Goal: Information Seeking & Learning: Learn about a topic

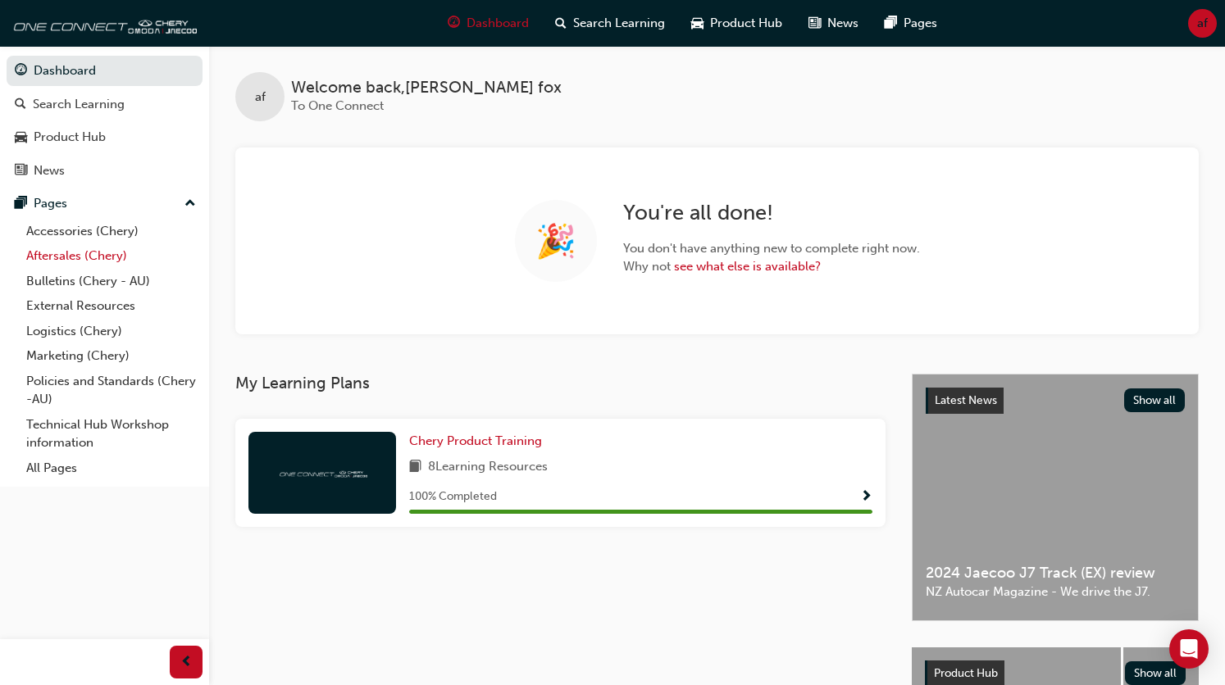
click at [56, 257] on link "Aftersales (Chery)" at bounding box center [111, 256] width 183 height 25
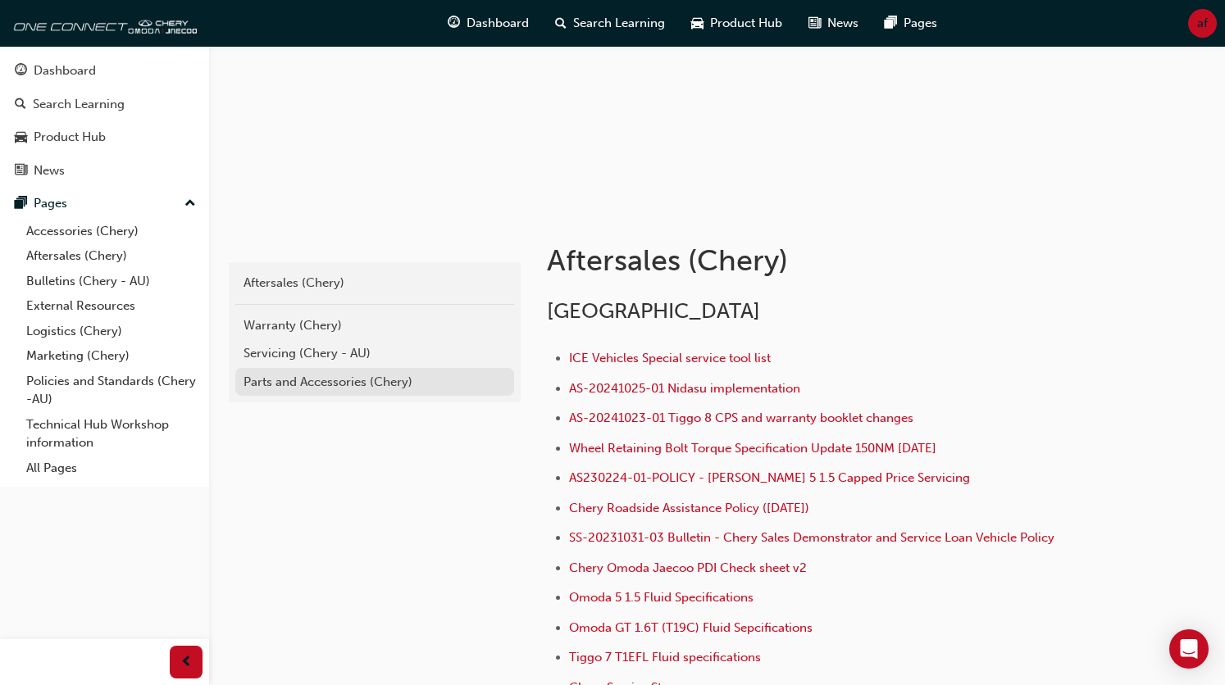
scroll to position [246, 0]
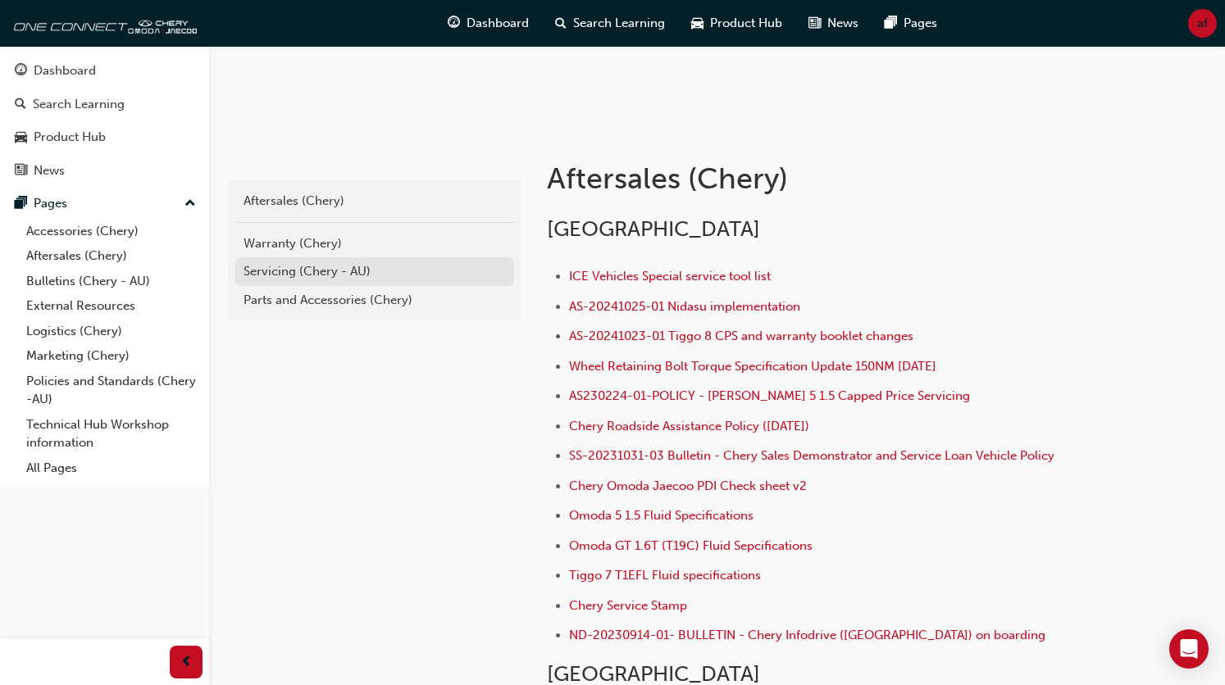
click at [323, 273] on div "Servicing (Chery - AU)" at bounding box center [375, 271] width 262 height 19
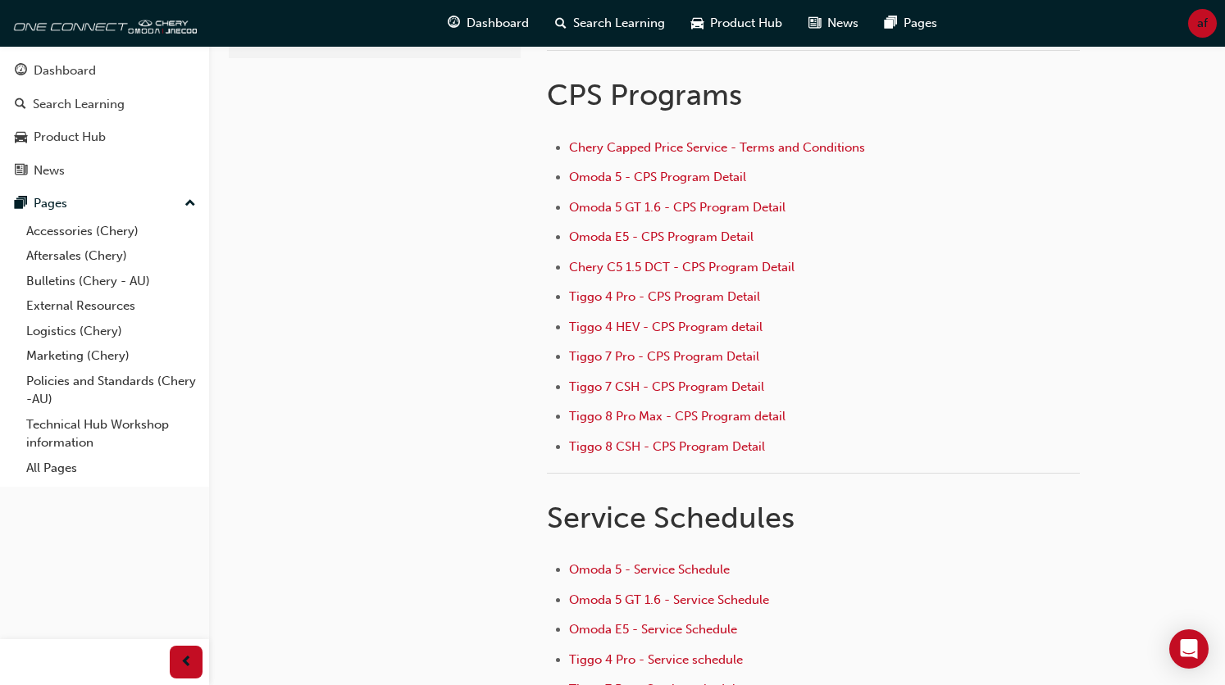
scroll to position [82, 0]
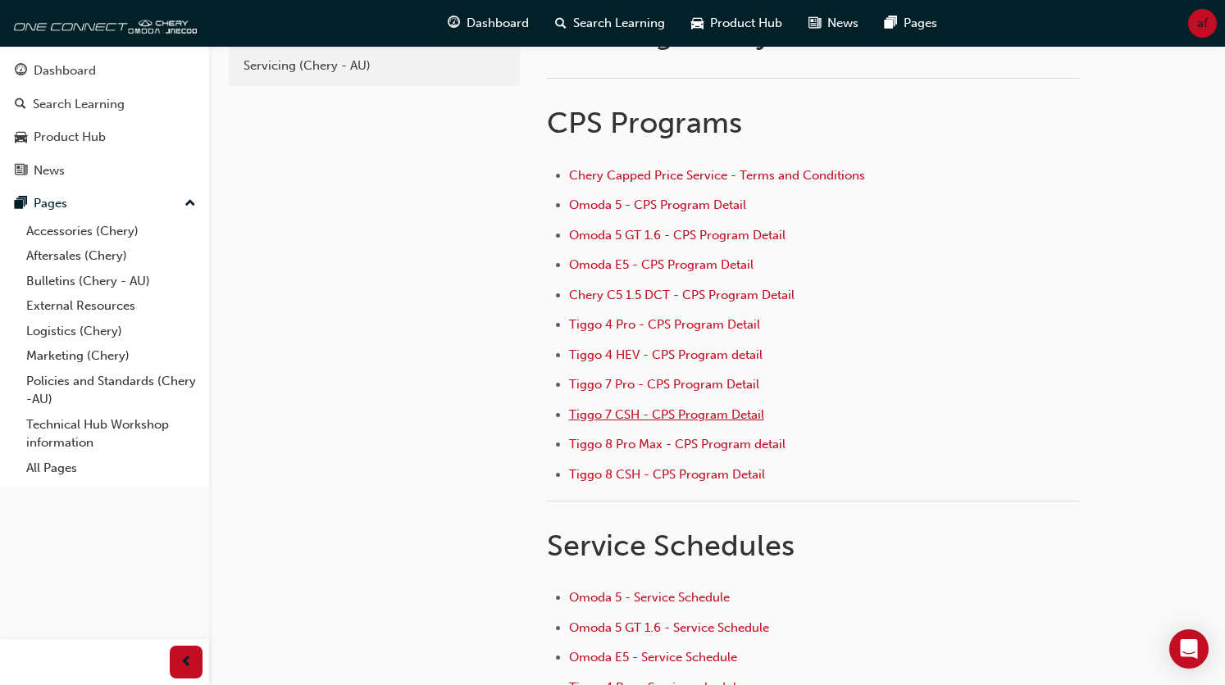
click at [655, 412] on span "Tiggo 7 CSH - CPS Program Detail" at bounding box center [666, 415] width 195 height 15
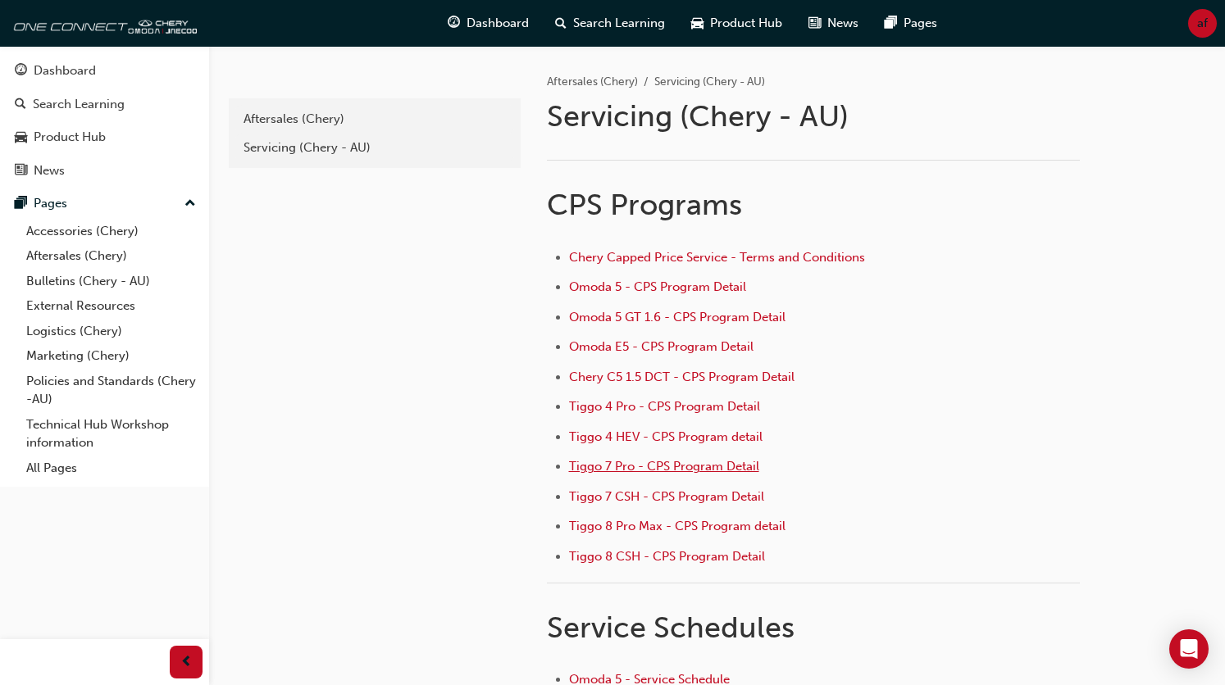
click at [645, 465] on span "Tiggo 7 Pro - CPS Program Detail" at bounding box center [664, 466] width 190 height 15
click at [631, 284] on span "Omoda 5 - CPS Program Detail" at bounding box center [657, 287] width 177 height 15
drag, startPoint x: 0, startPoint y: 0, endPoint x: 632, endPoint y: 408, distance: 752.6
click at [632, 408] on span "Tiggo 4 Pro - CPS Program Detail" at bounding box center [664, 406] width 191 height 15
click at [663, 459] on span "Tiggo 7 Pro - CPS Program Detail" at bounding box center [664, 466] width 190 height 15
